Goal: Task Accomplishment & Management: Complete application form

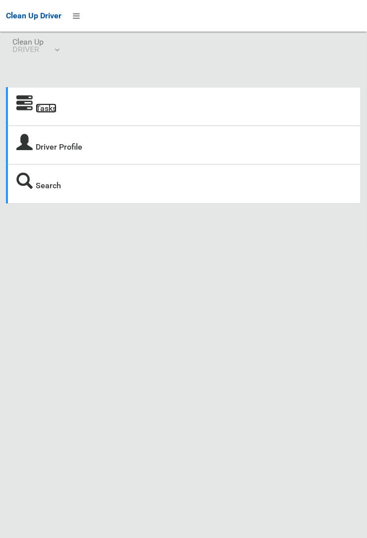
click at [47, 113] on link "Tasks" at bounding box center [46, 108] width 21 height 9
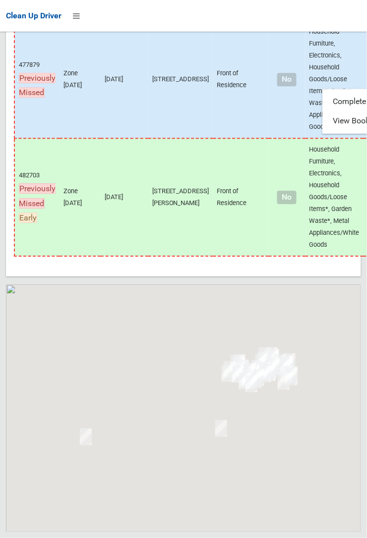
scroll to position [6460, 0]
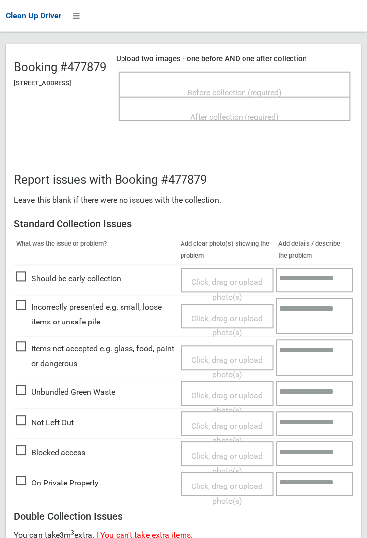
scroll to position [80, 0]
click at [282, 88] on span "Before collection (required)" at bounding box center [234, 92] width 94 height 9
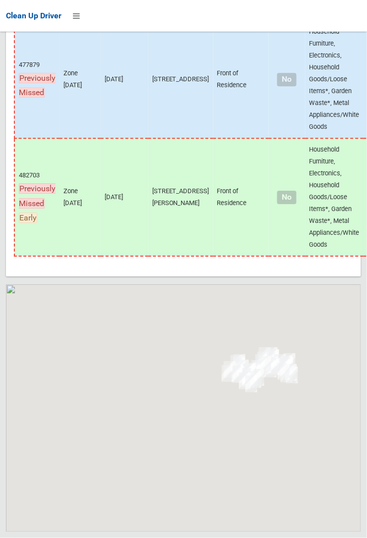
scroll to position [6460, 0]
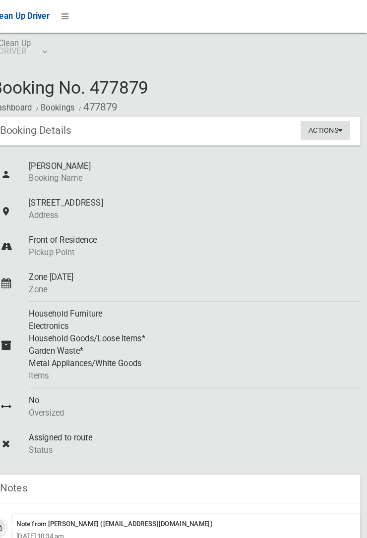
click at [351, 135] on button "Actions" at bounding box center [327, 125] width 48 height 18
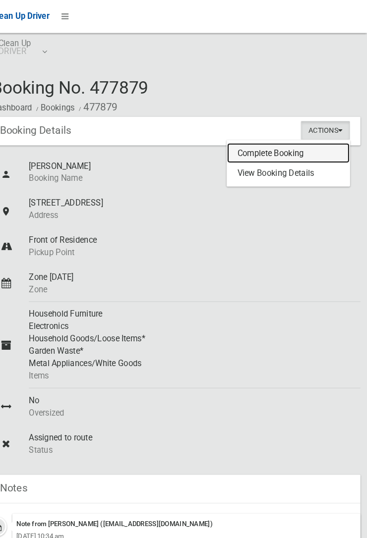
click at [295, 148] on link "Complete Booking" at bounding box center [291, 148] width 118 height 20
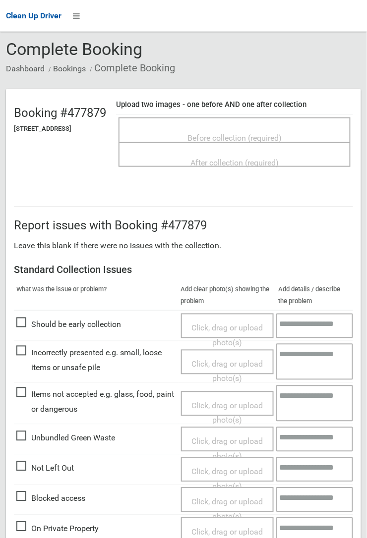
scroll to position [36, 0]
click at [26, 393] on span "Items not accepted e.g. glass, food, paint or dangerous" at bounding box center [96, 401] width 160 height 29
click at [236, 404] on span "Click, drag or upload photo(s)" at bounding box center [226, 413] width 71 height 24
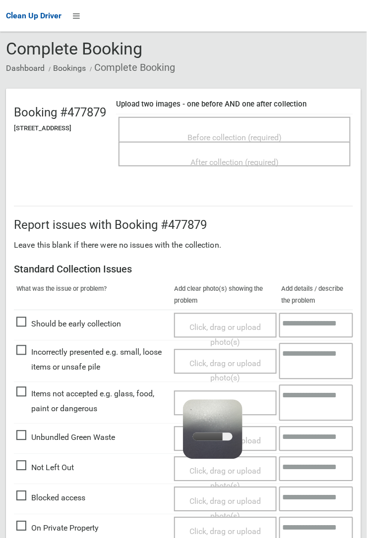
click at [314, 397] on textarea at bounding box center [316, 403] width 74 height 36
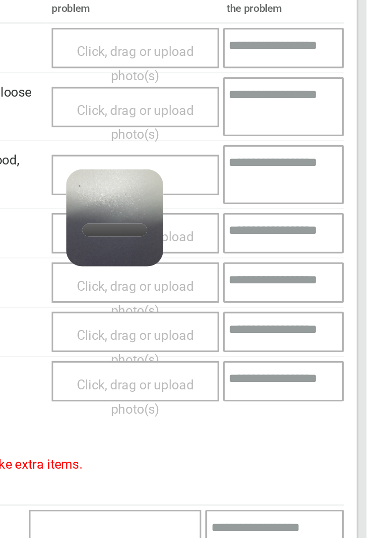
scroll to position [275, 0]
type textarea "*"
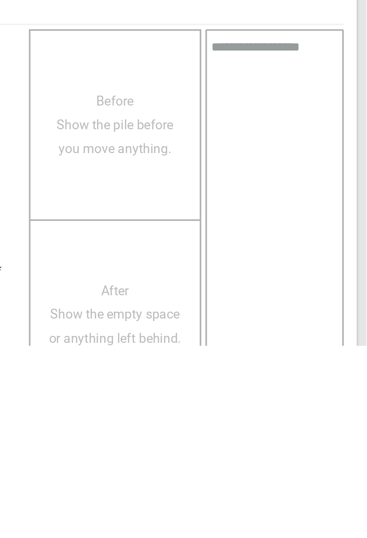
scroll to position [405, 0]
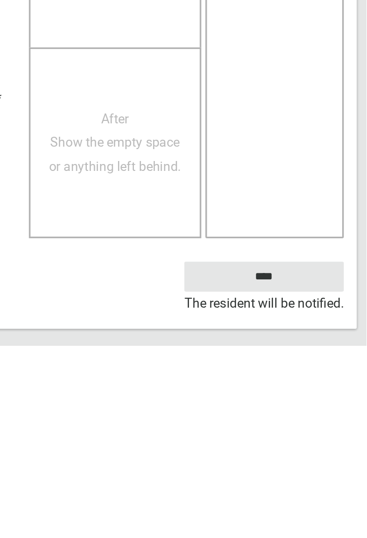
type textarea "**********"
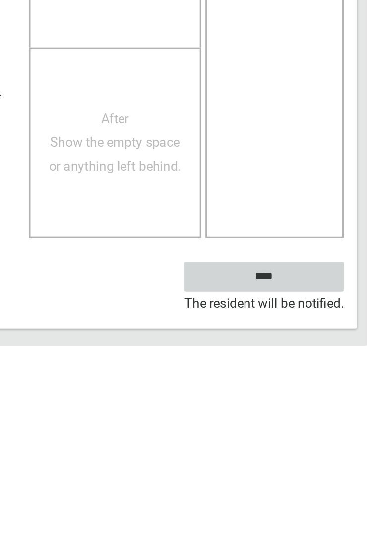
click at [343, 495] on input "****" at bounding box center [304, 496] width 98 height 18
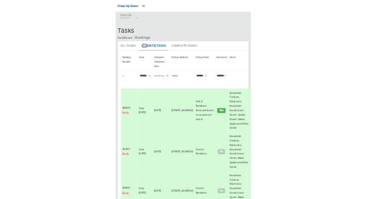
scroll to position [2, 0]
